Goal: Register for event/course

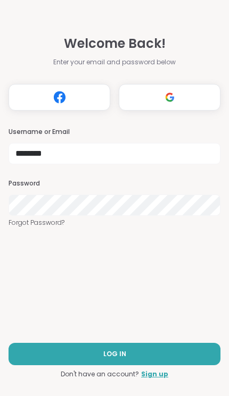
click at [138, 357] on button "LOG IN" at bounding box center [115, 354] width 212 height 22
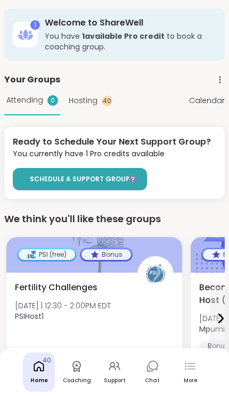
click at [189, 372] on icon at bounding box center [189, 366] width 13 height 13
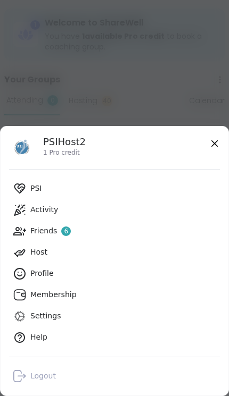
click at [121, 191] on link "PSI" at bounding box center [114, 188] width 211 height 21
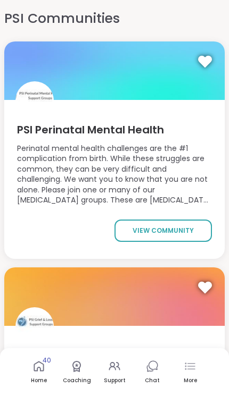
click at [168, 239] on link "view community" at bounding box center [162, 231] width 97 height 22
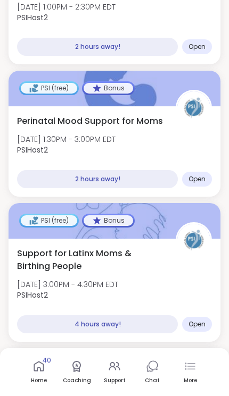
scroll to position [665, 0]
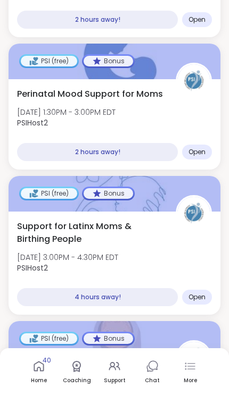
click at [177, 239] on div "Support for Latinx Moms & Birthing People Thu, Oct 09 | 3:00PM - 4:30PM EDT PSI…" at bounding box center [114, 250] width 195 height 60
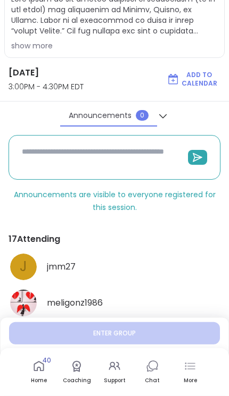
scroll to position [240, 0]
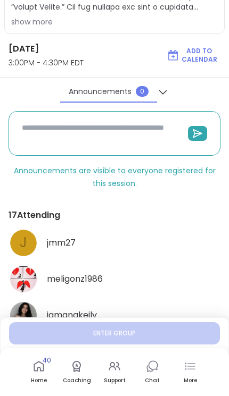
click at [118, 346] on button "See All" at bounding box center [115, 342] width 24 height 11
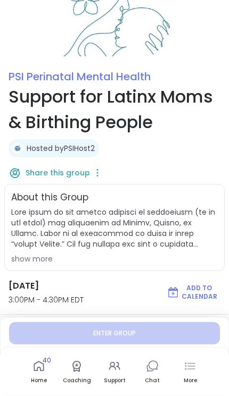
scroll to position [0, 0]
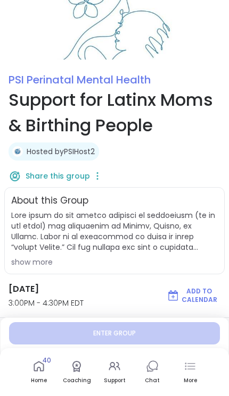
click at [97, 173] on icon at bounding box center [97, 173] width 1 height 1
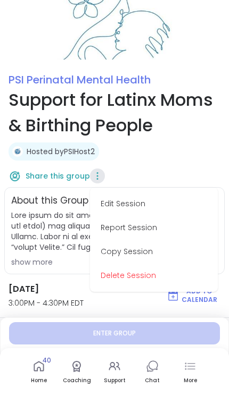
click at [147, 275] on button "Delete Session" at bounding box center [153, 276] width 119 height 24
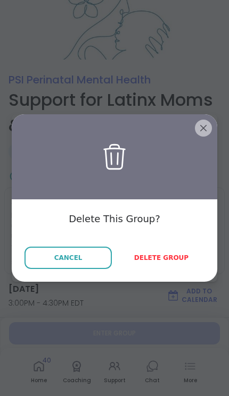
click at [175, 258] on span "Delete group" at bounding box center [161, 258] width 54 height 10
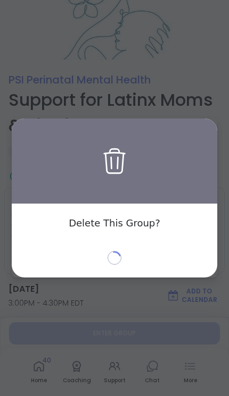
type textarea "*"
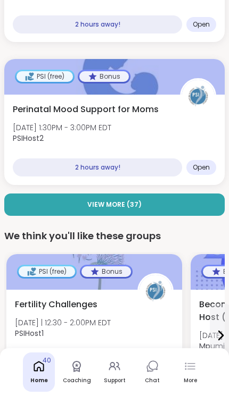
scroll to position [367, 0]
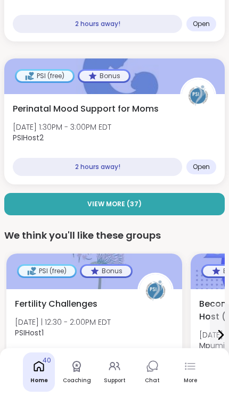
click at [173, 193] on button "View More ( 37 )" at bounding box center [114, 204] width 220 height 22
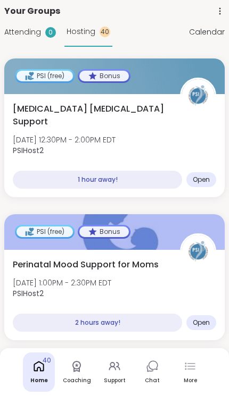
scroll to position [0, 0]
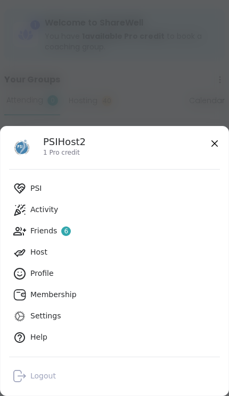
click at [96, 184] on link "PSI" at bounding box center [114, 188] width 211 height 21
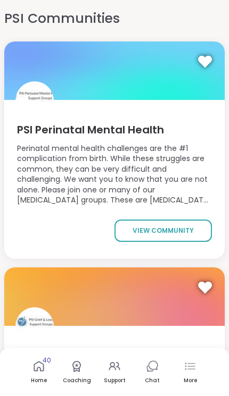
click at [151, 222] on link "view community" at bounding box center [162, 231] width 97 height 22
